Goal: Communication & Community: Answer question/provide support

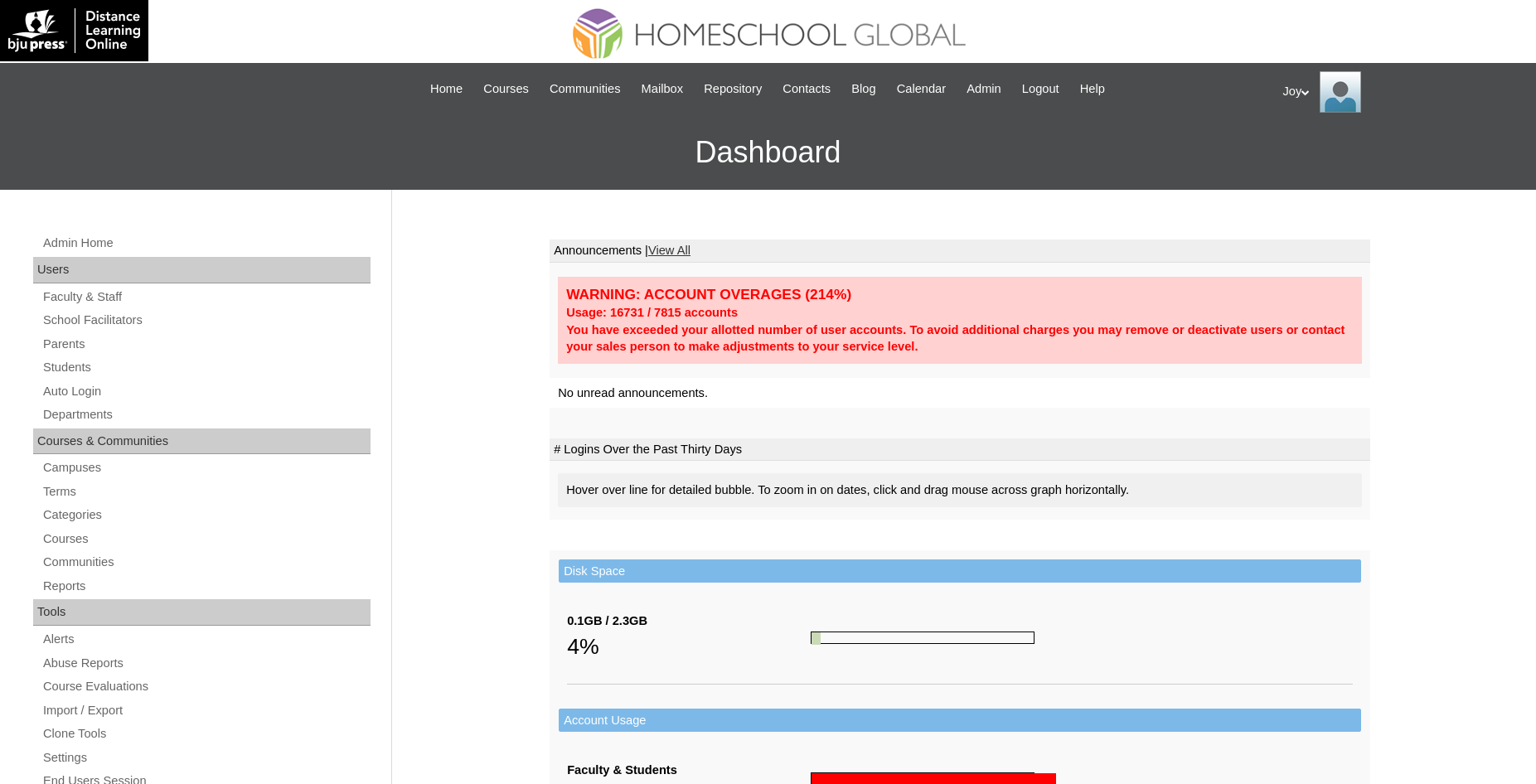
scroll to position [566, 0]
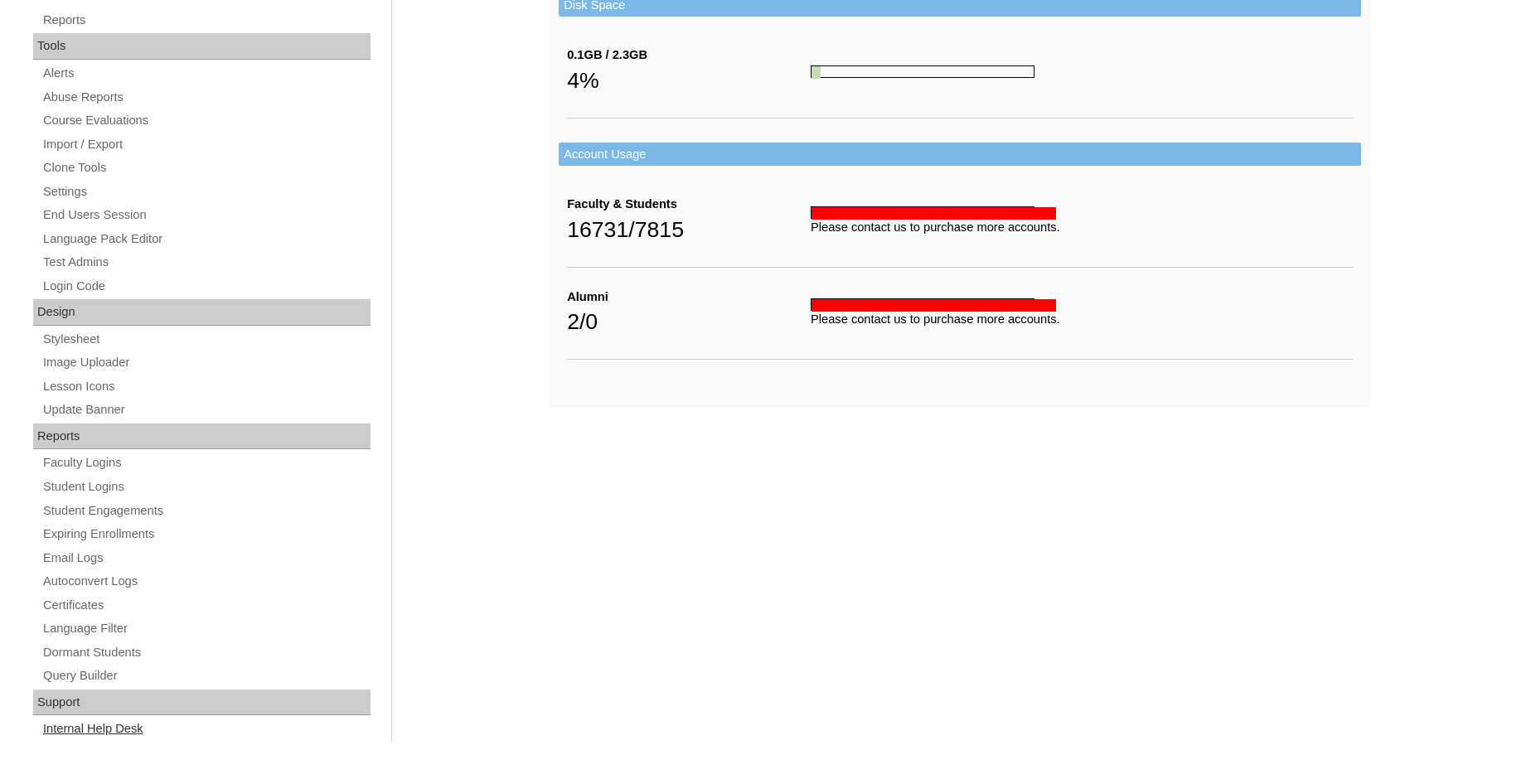
click at [85, 724] on link "Internal Help Desk" at bounding box center [207, 728] width 329 height 20
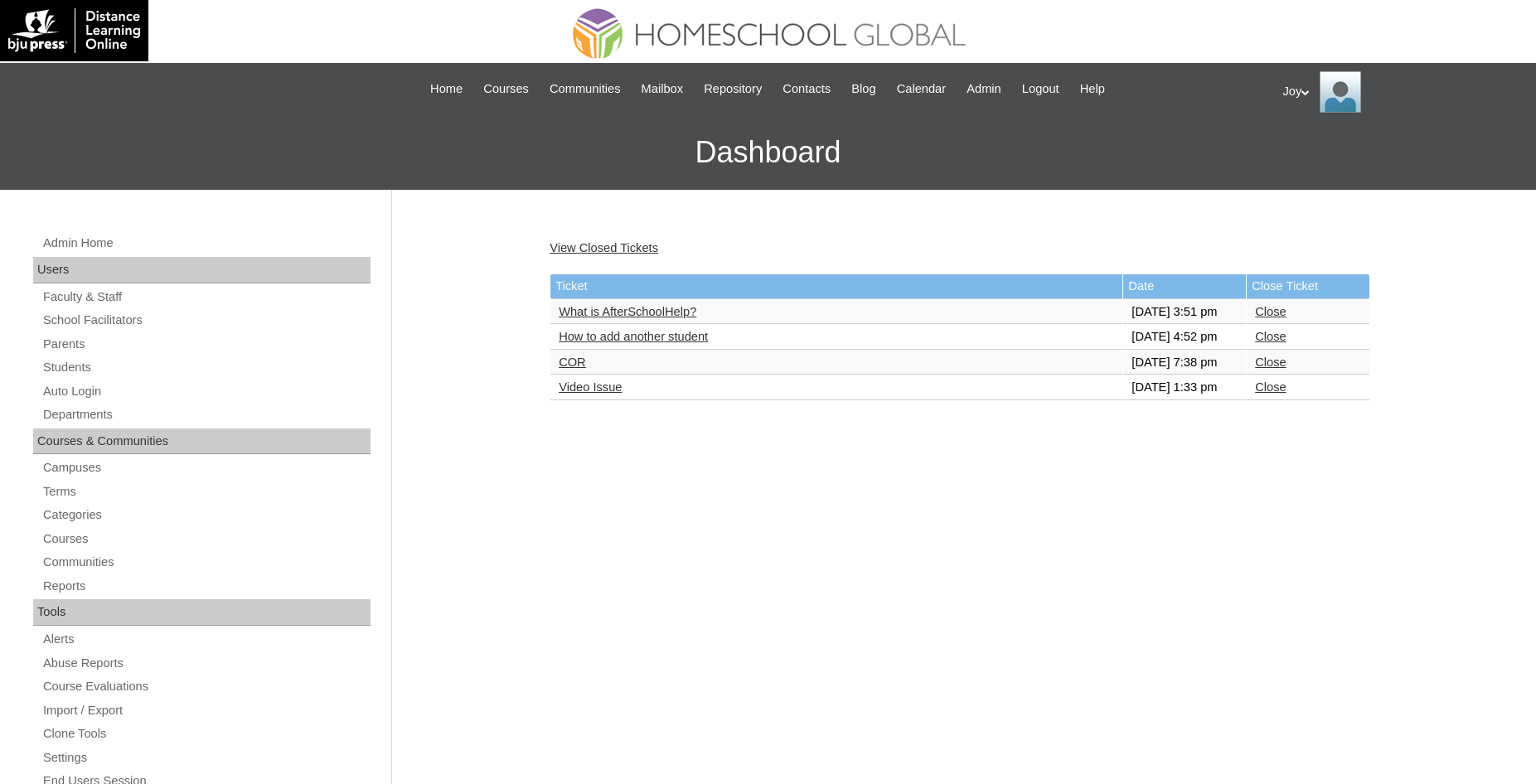
click at [674, 343] on link "How to add another student" at bounding box center [633, 337] width 149 height 13
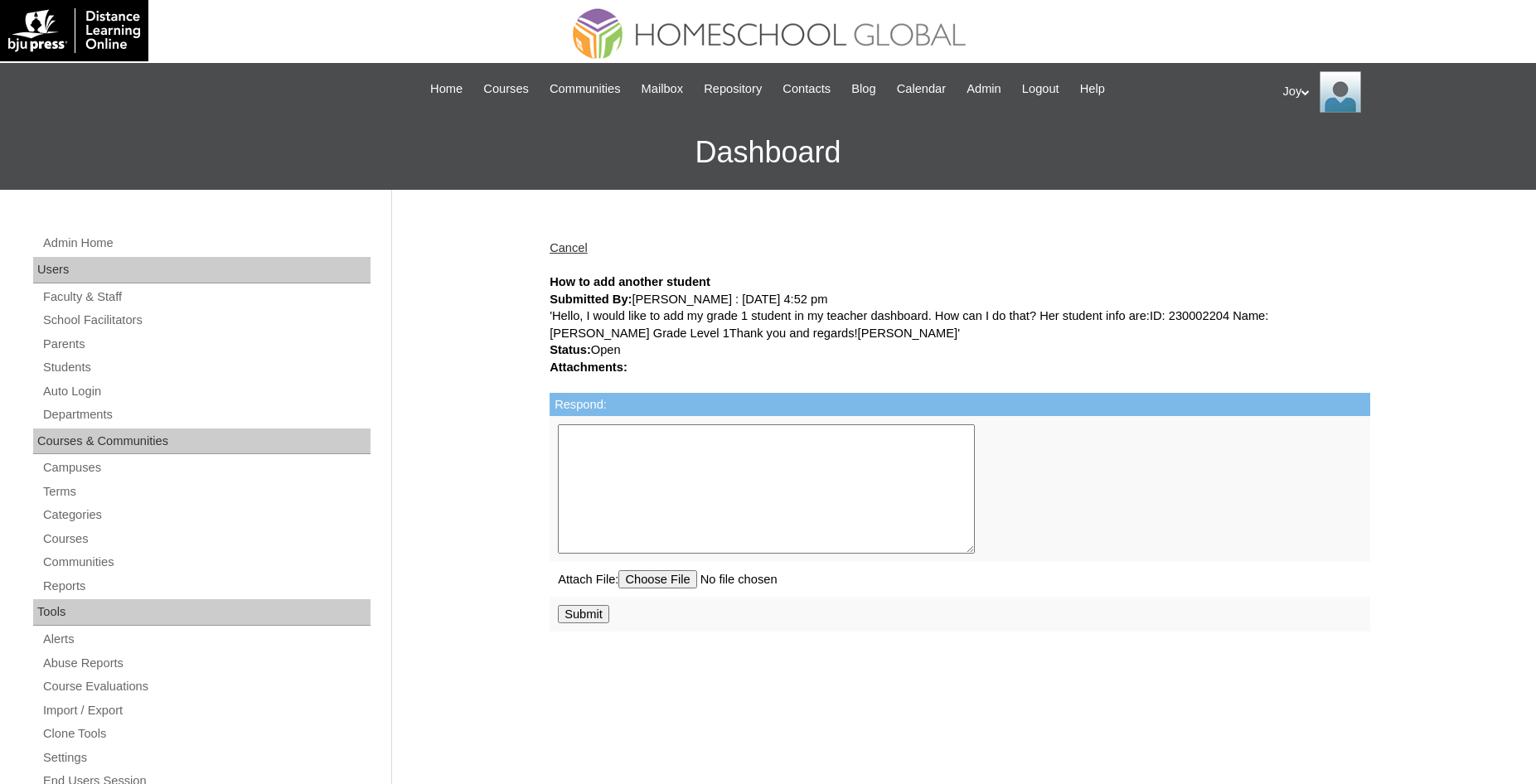
click at [846, 444] on textarea "Respond:" at bounding box center [767, 488] width 417 height 129
type textarea "Please contact Homeschool Global to make this change."
click at [595, 623] on input "Submit" at bounding box center [583, 614] width 51 height 19
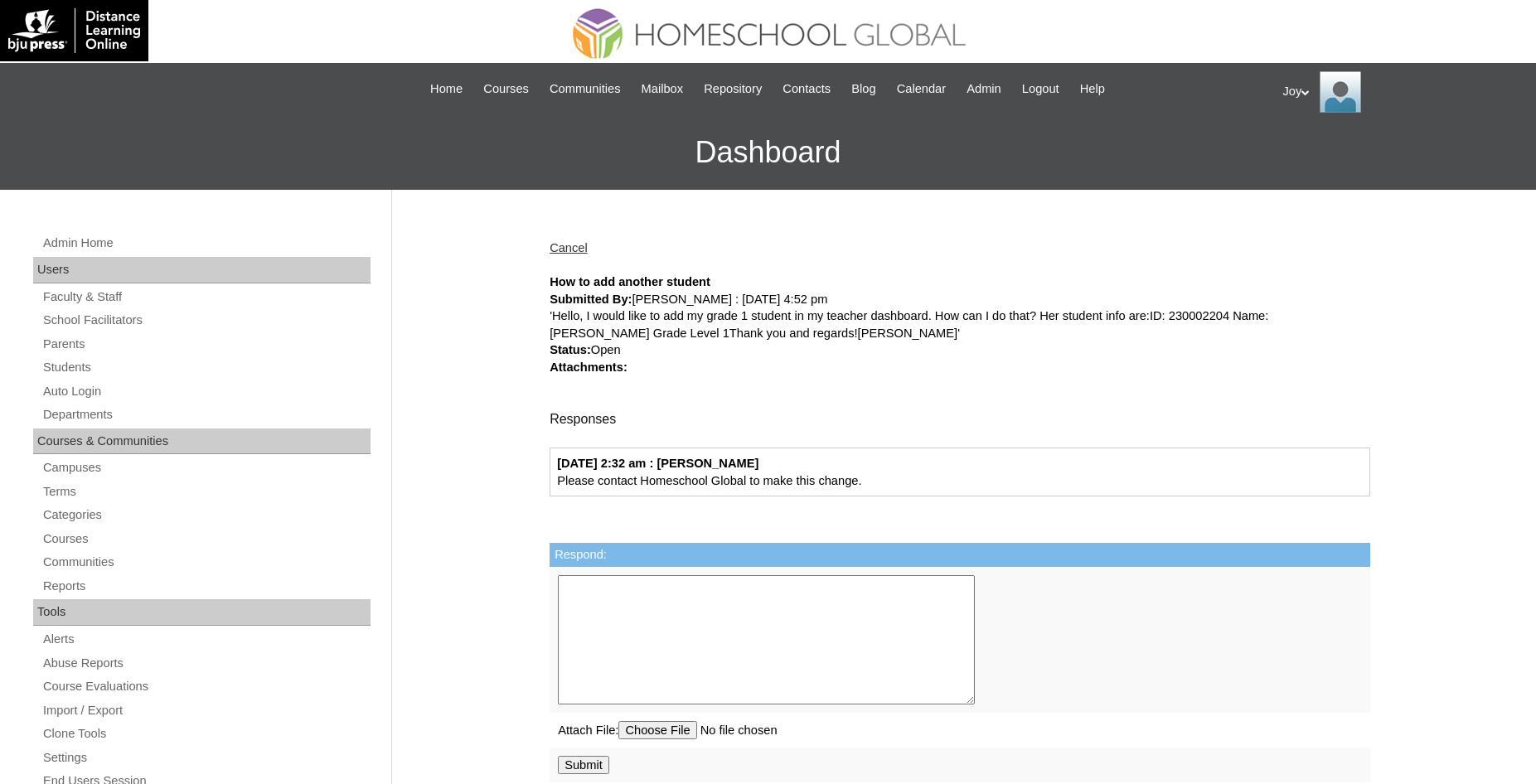
click at [569, 254] on link "Cancel" at bounding box center [568, 247] width 38 height 13
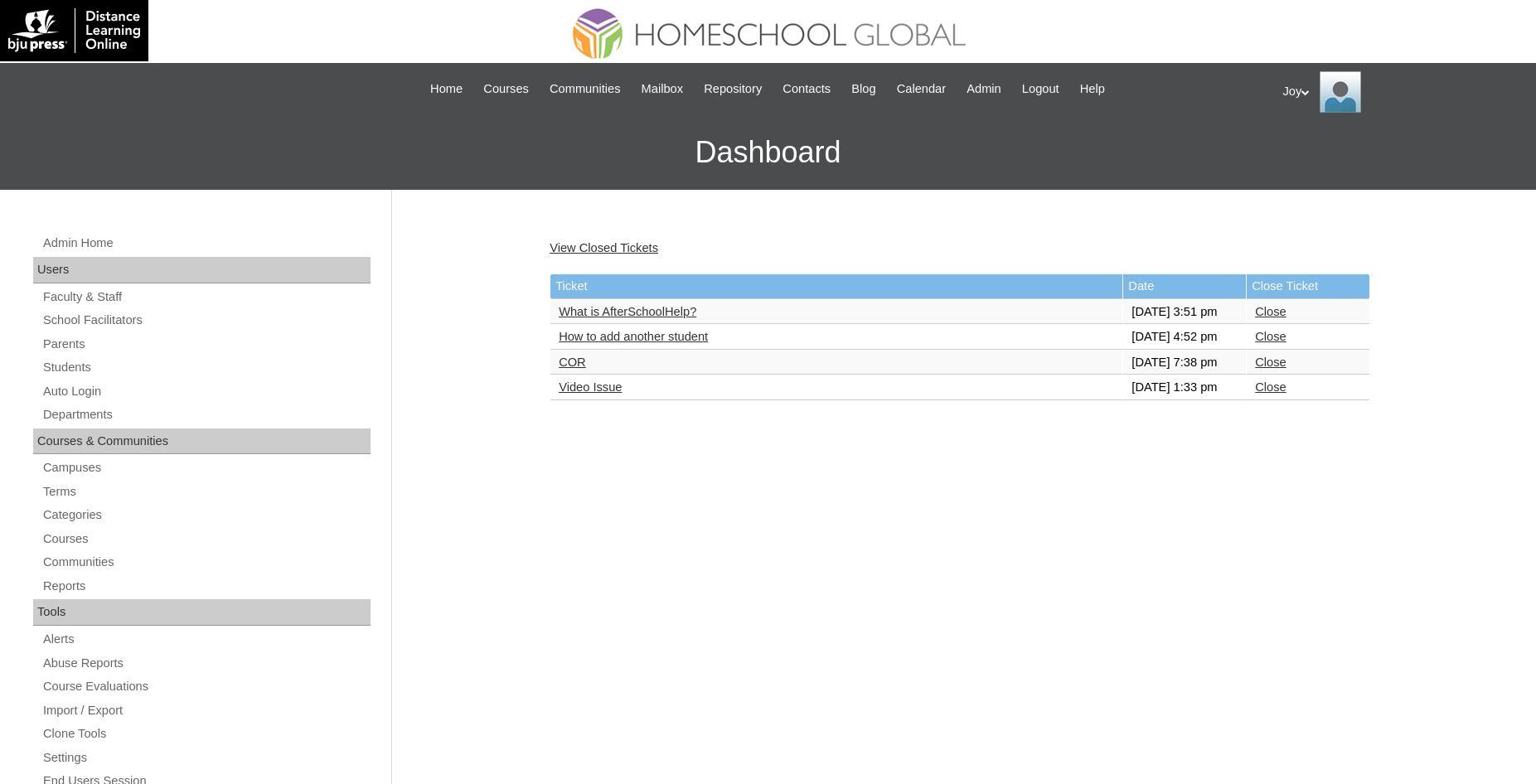
click at [1286, 343] on link "Close" at bounding box center [1270, 337] width 31 height 13
click at [634, 318] on link "What is AfterSchoolHelp?" at bounding box center [627, 312] width 138 height 13
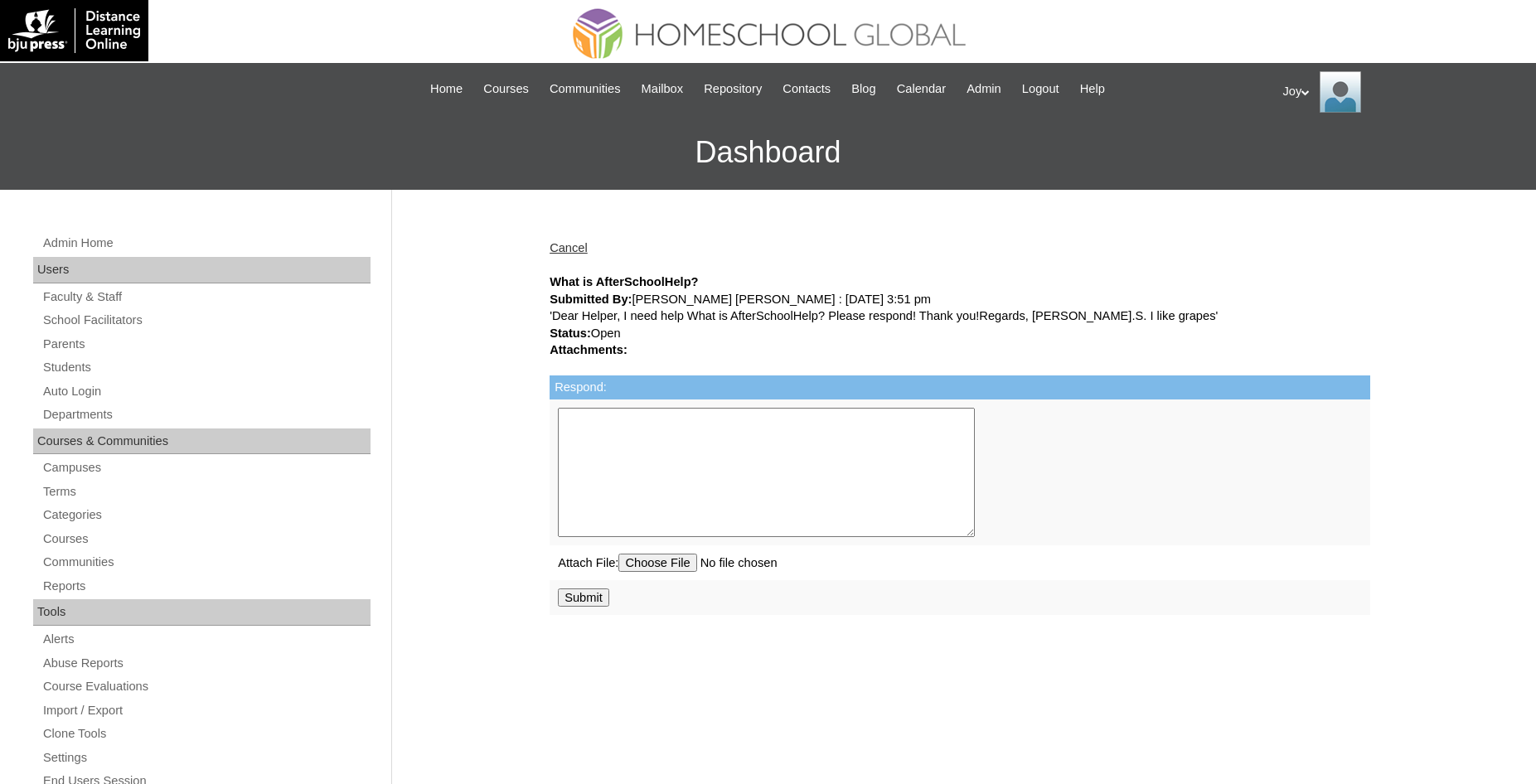
click at [784, 453] on textarea "Respond:" at bounding box center [767, 472] width 417 height 129
click at [785, 454] on textarea "Respond:" at bounding box center [767, 472] width 417 height 129
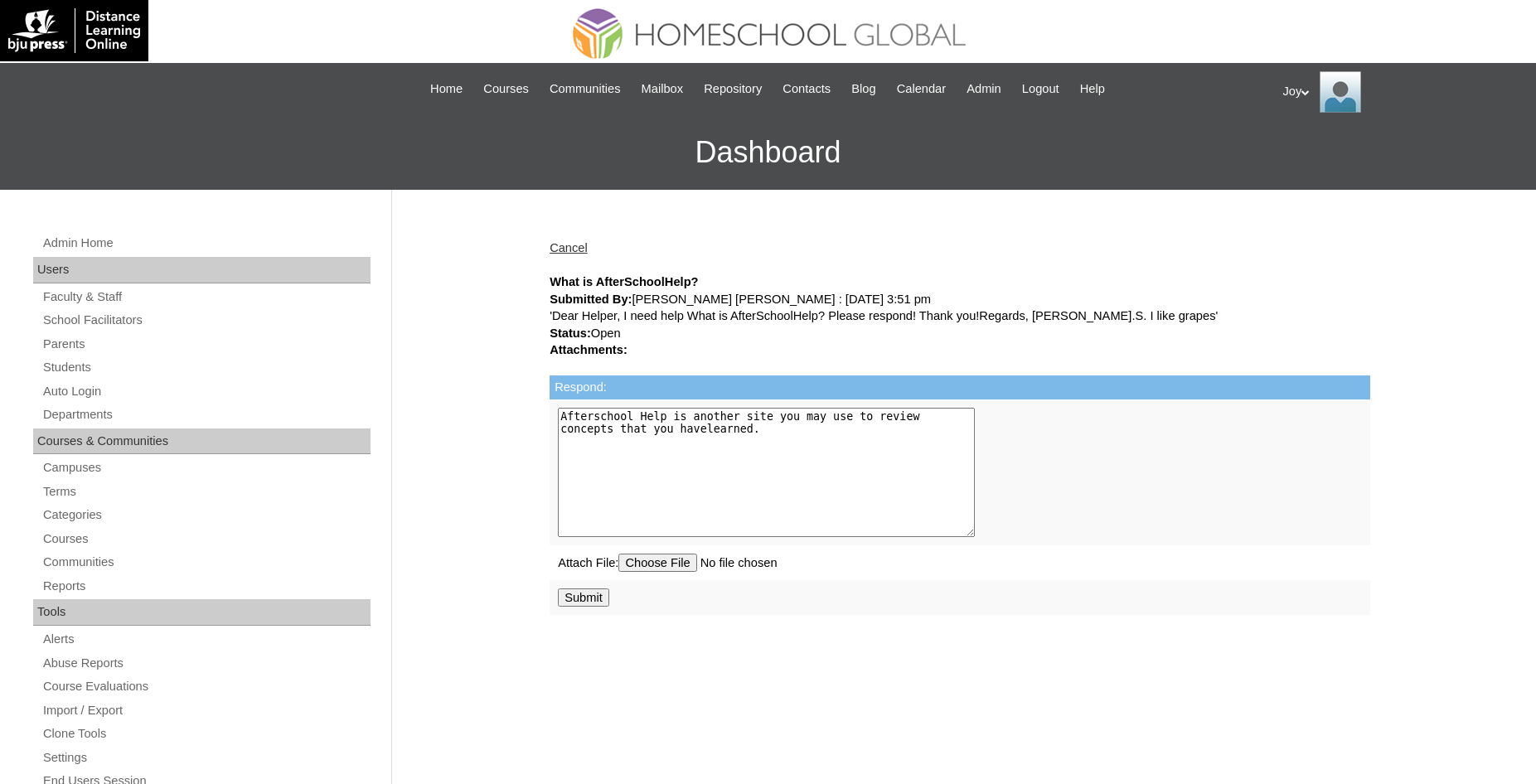
click at [694, 424] on textarea "Afterschool Help is another site you may use to review concepts that you havele…" at bounding box center [767, 472] width 417 height 129
click at [688, 432] on textarea "Afterschool Help is another site you may use to review concepts that you havele…" at bounding box center [767, 472] width 417 height 129
click at [691, 433] on textarea "Afterschool Help is another site you may use to review concepts that you havele…" at bounding box center [767, 472] width 417 height 129
paste textarea "https://afterschoolhelp.com/"
click at [746, 431] on textarea "Afterschool Help is another site you may use to review concepts that you have l…" at bounding box center [767, 472] width 417 height 129
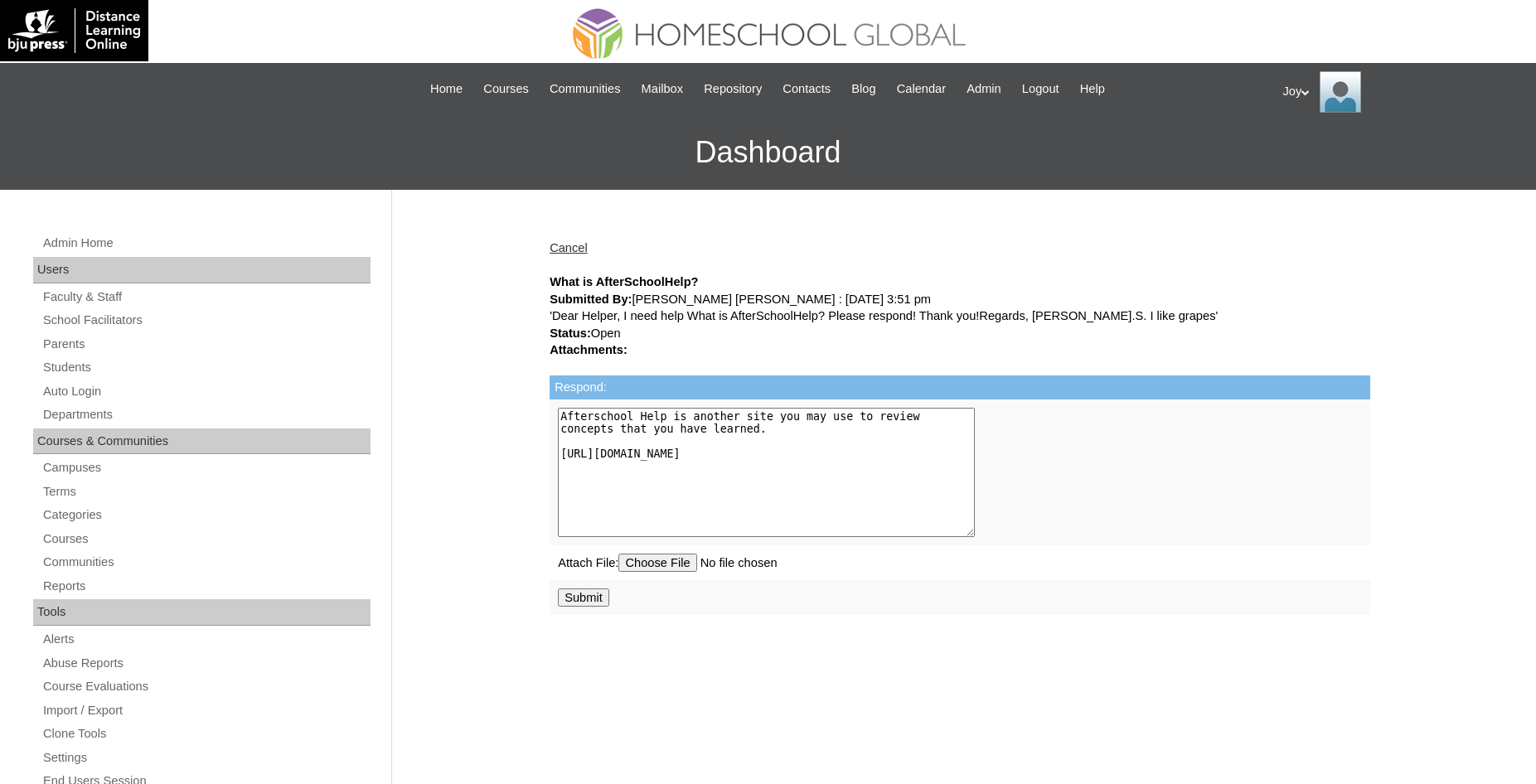
type textarea "Afterschool Help is another site you may use to review concepts that you have l…"
click at [594, 606] on input "Submit" at bounding box center [583, 597] width 51 height 19
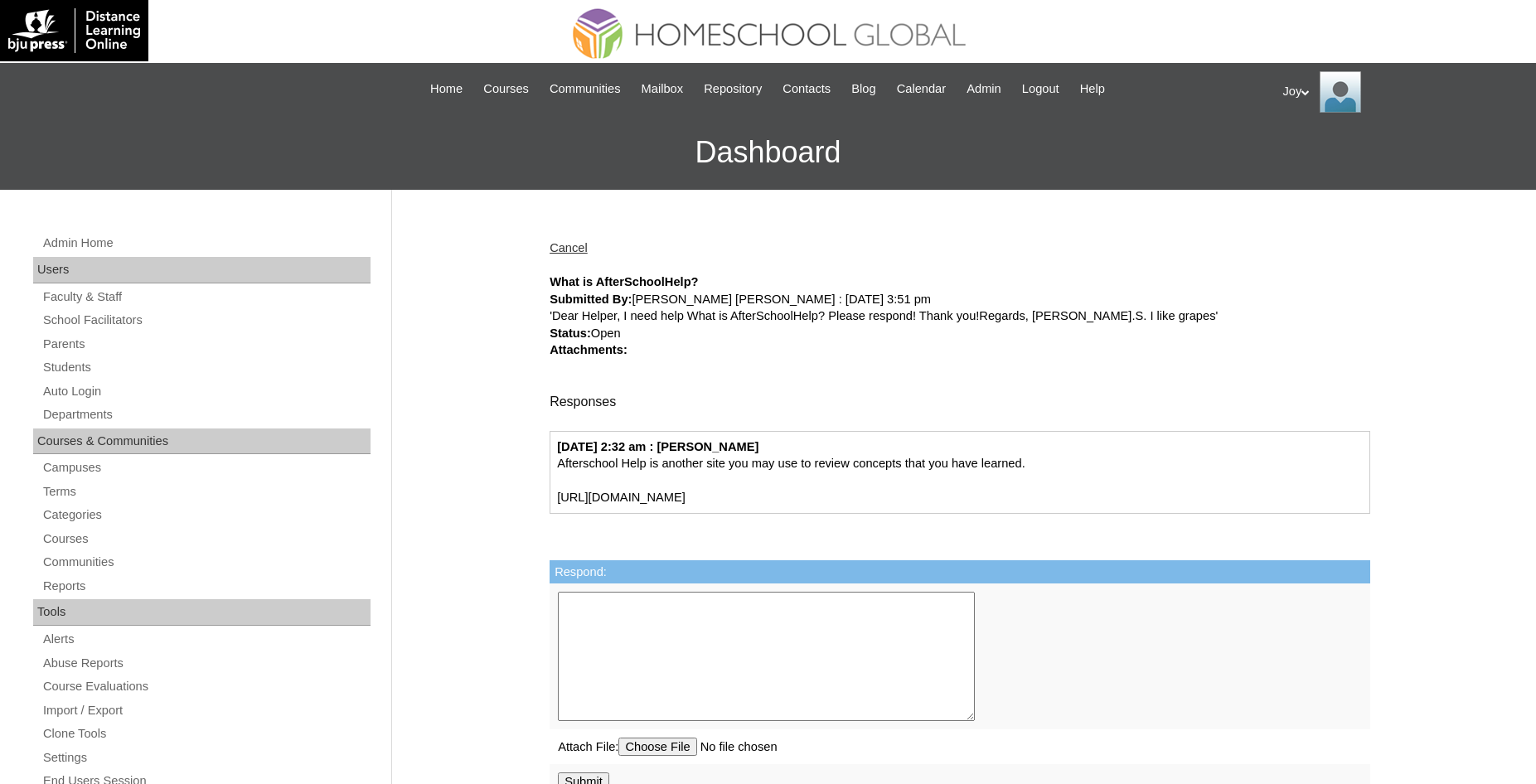
click at [585, 246] on link "Cancel" at bounding box center [568, 247] width 38 height 13
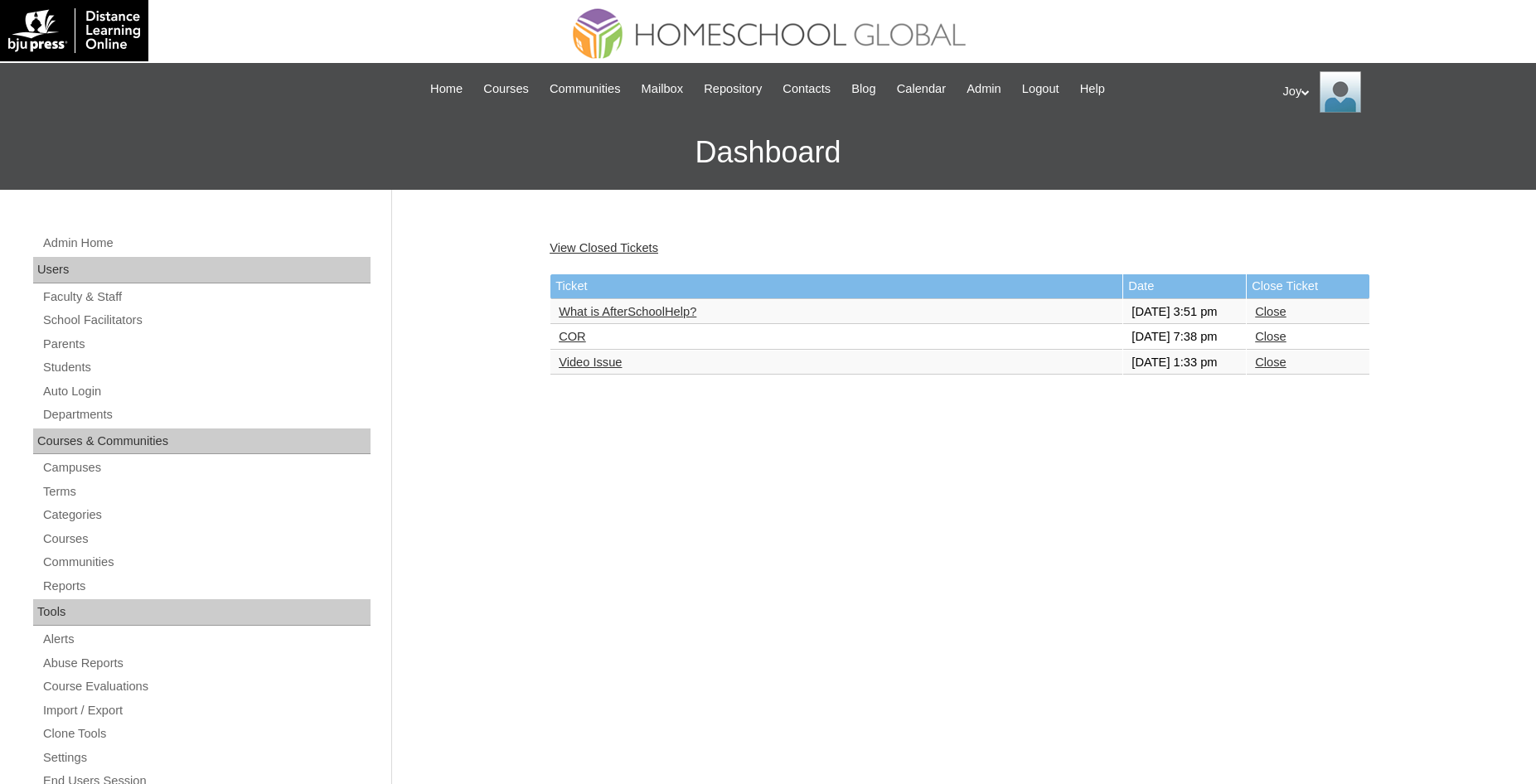
click at [1278, 317] on link "Close" at bounding box center [1270, 312] width 31 height 13
